Goal: Find specific page/section: Find specific page/section

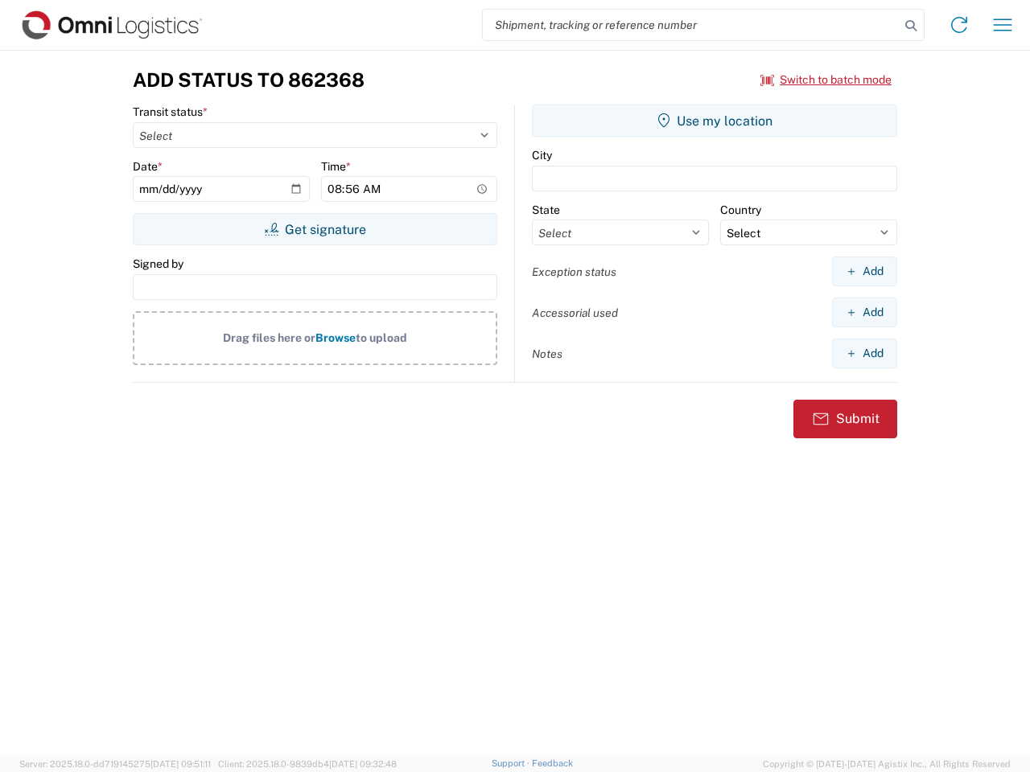
click at [691, 25] on input "search" at bounding box center [691, 25] width 417 height 31
click at [911, 26] on icon at bounding box center [911, 25] width 23 height 23
click at [959, 25] on icon at bounding box center [959, 25] width 26 height 26
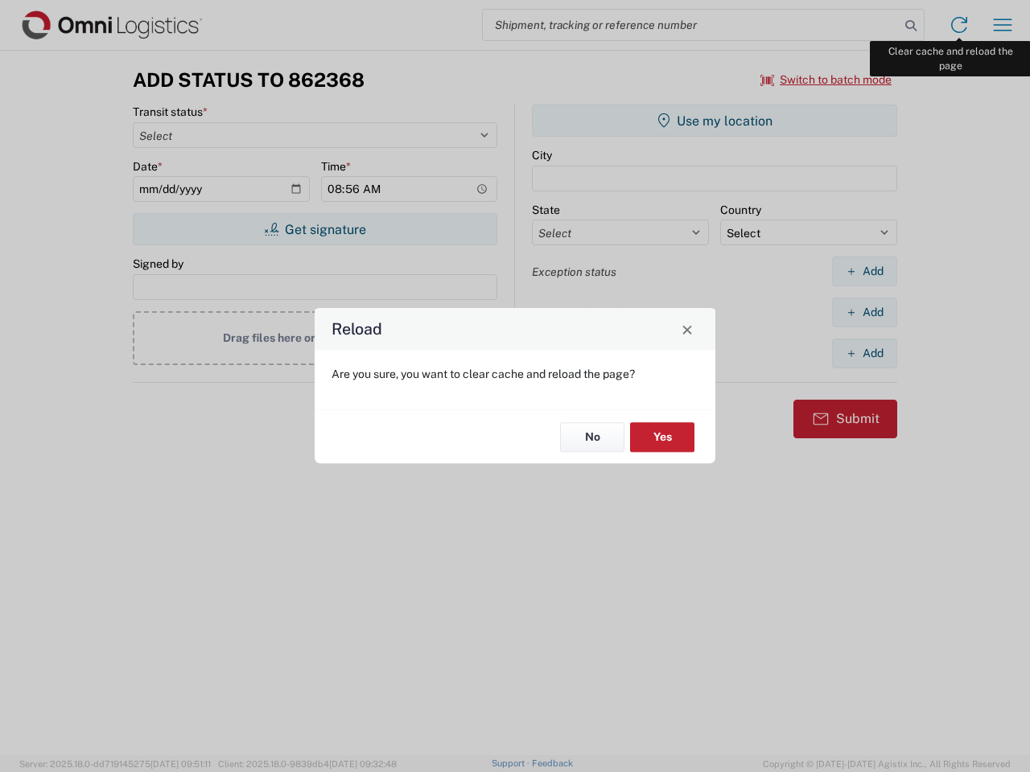
click at [1003, 25] on div "Reload Are you sure, you want to clear cache and reload the page? No Yes" at bounding box center [515, 386] width 1030 height 772
click at [826, 80] on div "Reload Are you sure, you want to clear cache and reload the page? No Yes" at bounding box center [515, 386] width 1030 height 772
click at [315, 229] on div "Reload Are you sure, you want to clear cache and reload the page? No Yes" at bounding box center [515, 386] width 1030 height 772
click at [715, 121] on div "Reload Are you sure, you want to clear cache and reload the page? No Yes" at bounding box center [515, 386] width 1030 height 772
click at [864, 271] on div "Reload Are you sure, you want to clear cache and reload the page? No Yes" at bounding box center [515, 386] width 1030 height 772
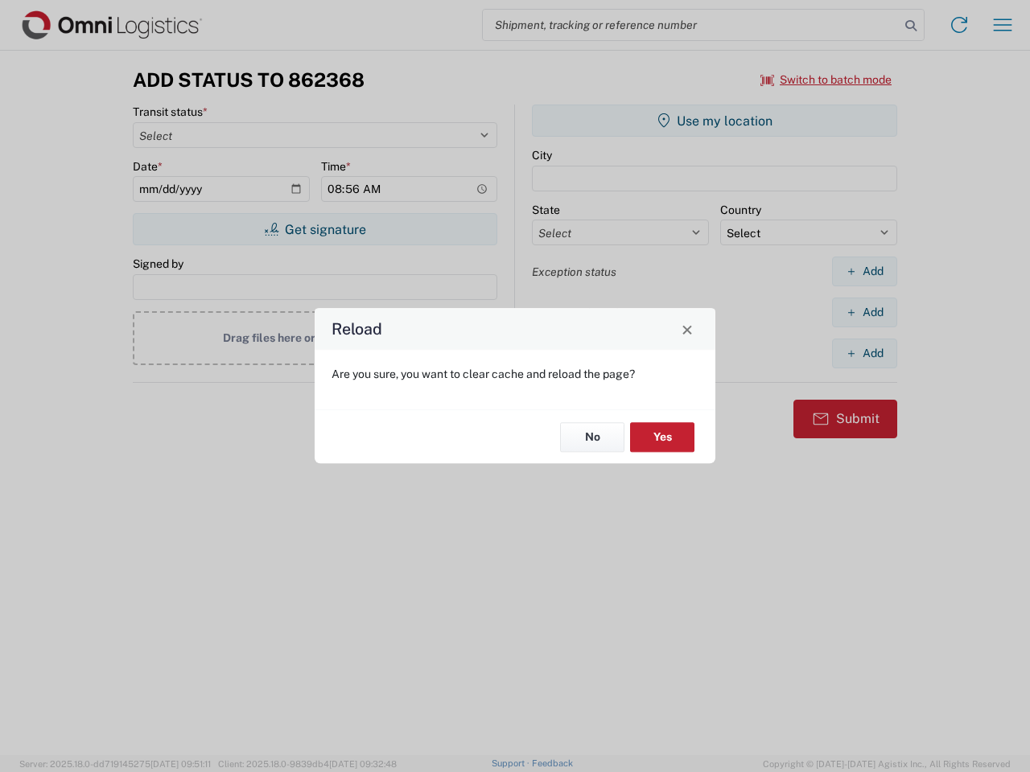
click at [864, 312] on div "Reload Are you sure, you want to clear cache and reload the page? No Yes" at bounding box center [515, 386] width 1030 height 772
click at [864, 353] on div "Reload Are you sure, you want to clear cache and reload the page? No Yes" at bounding box center [515, 386] width 1030 height 772
